Goal: Complete application form

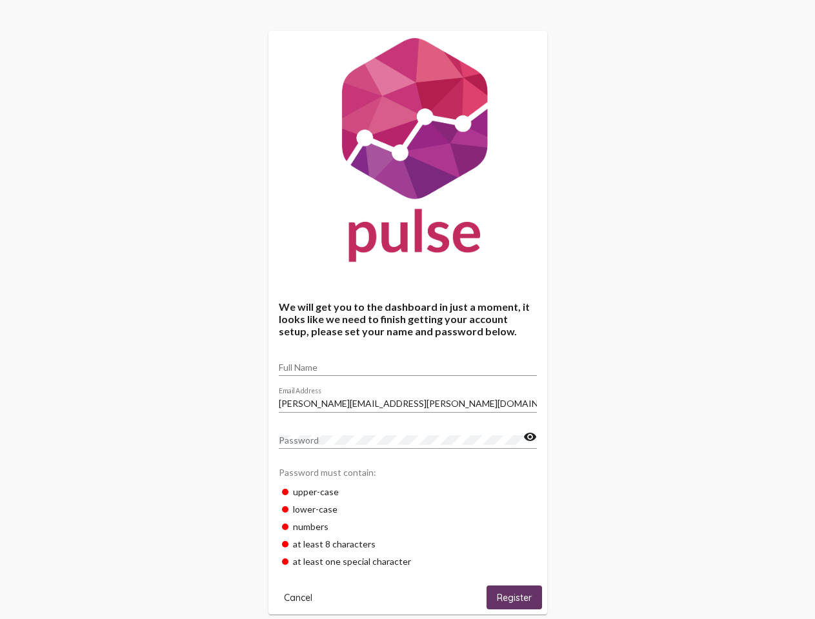
click at [408, 363] on input "Full Name" at bounding box center [408, 368] width 258 height 10
click at [408, 400] on input "[PERSON_NAME][EMAIL_ADDRESS][PERSON_NAME][DOMAIN_NAME]" at bounding box center [408, 404] width 258 height 10
click at [530, 437] on mat-icon "visibility" at bounding box center [530, 437] width 14 height 15
click at [298, 597] on span "Cancel" at bounding box center [298, 598] width 28 height 12
click at [514, 597] on html "We will get you to the dashboard in just a moment, it looks like we need to fin…" at bounding box center [407, 494] width 815 height 988
